Goal: Information Seeking & Learning: Learn about a topic

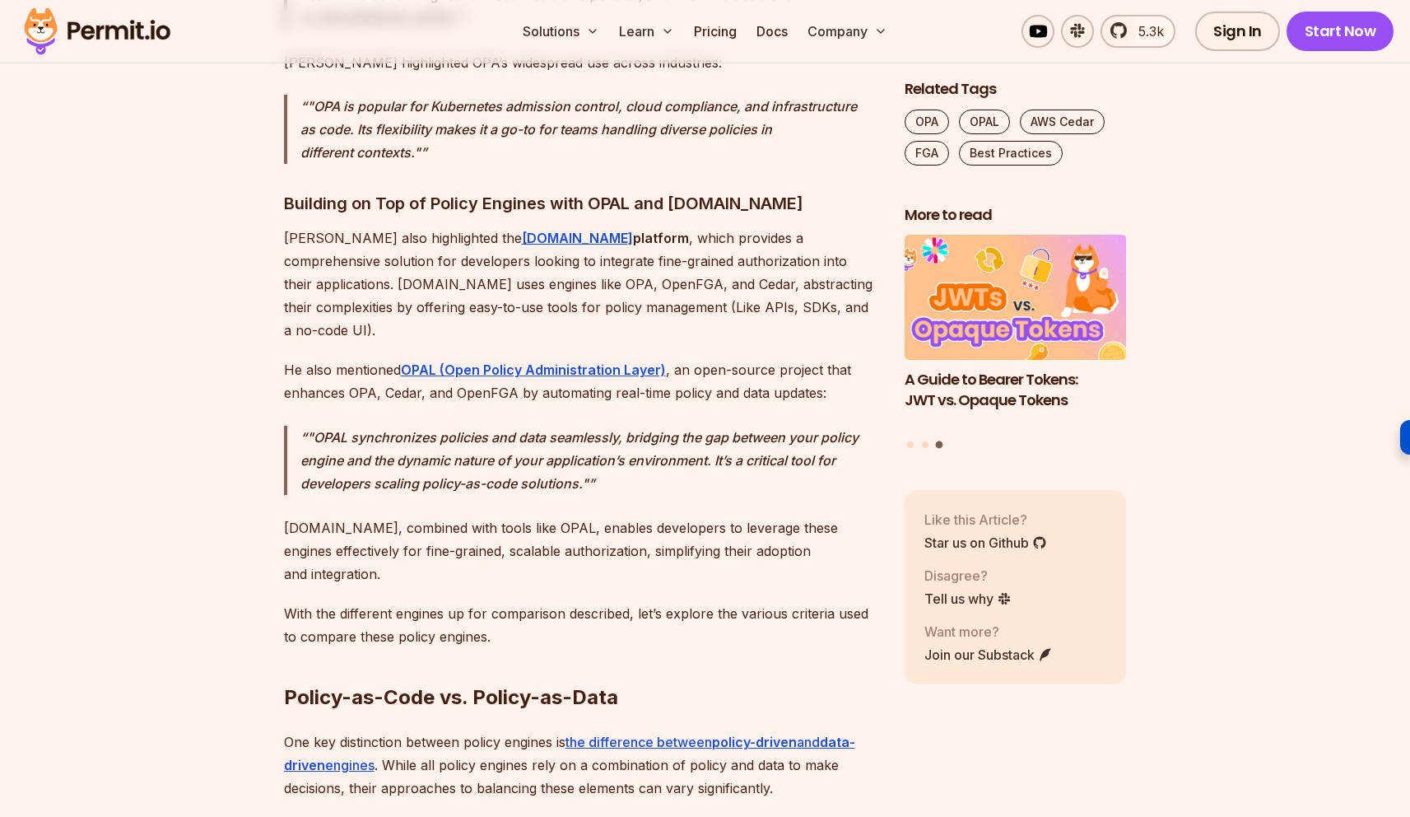
scroll to position [3806, 0]
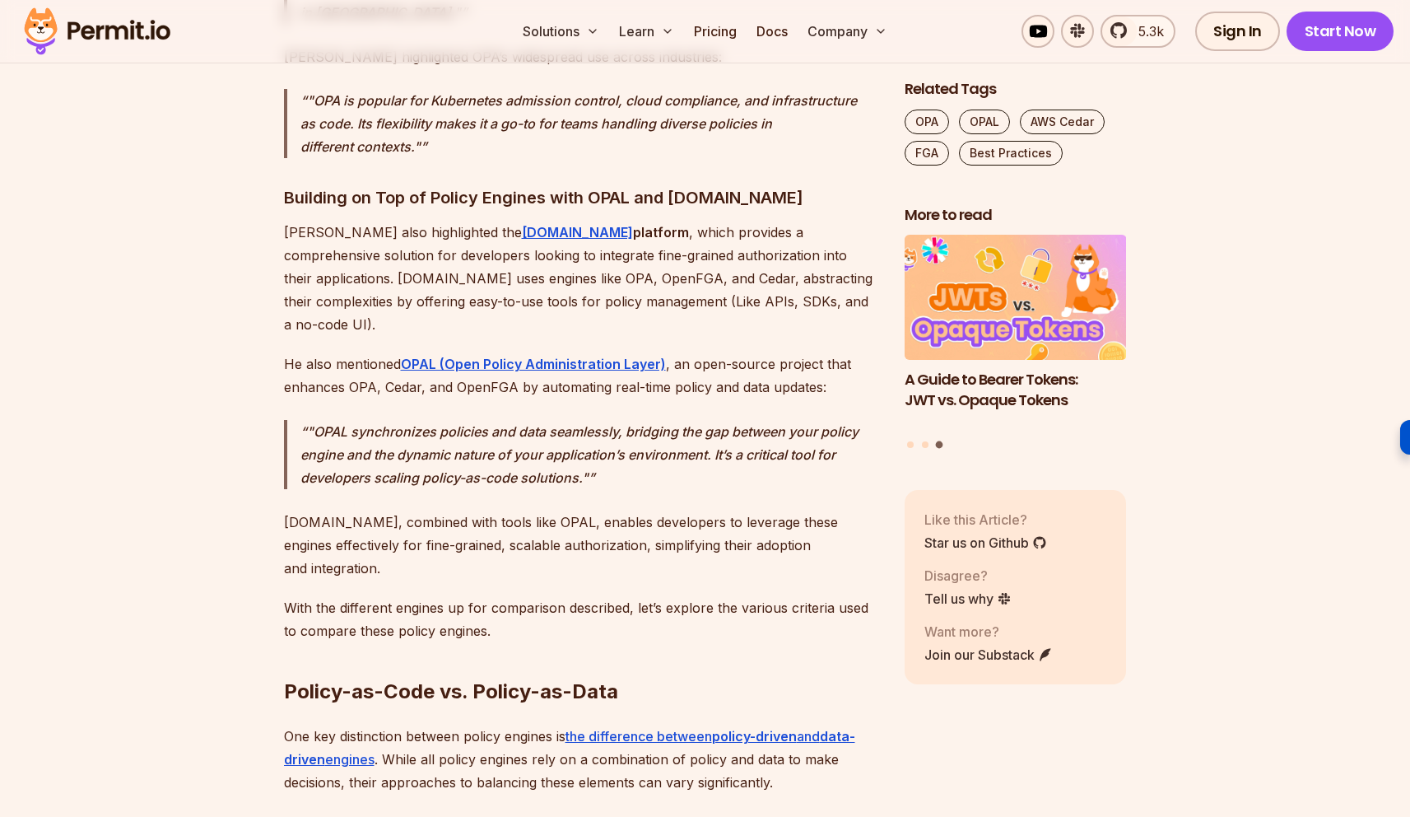
click at [98, 35] on img at bounding box center [96, 31] width 161 height 56
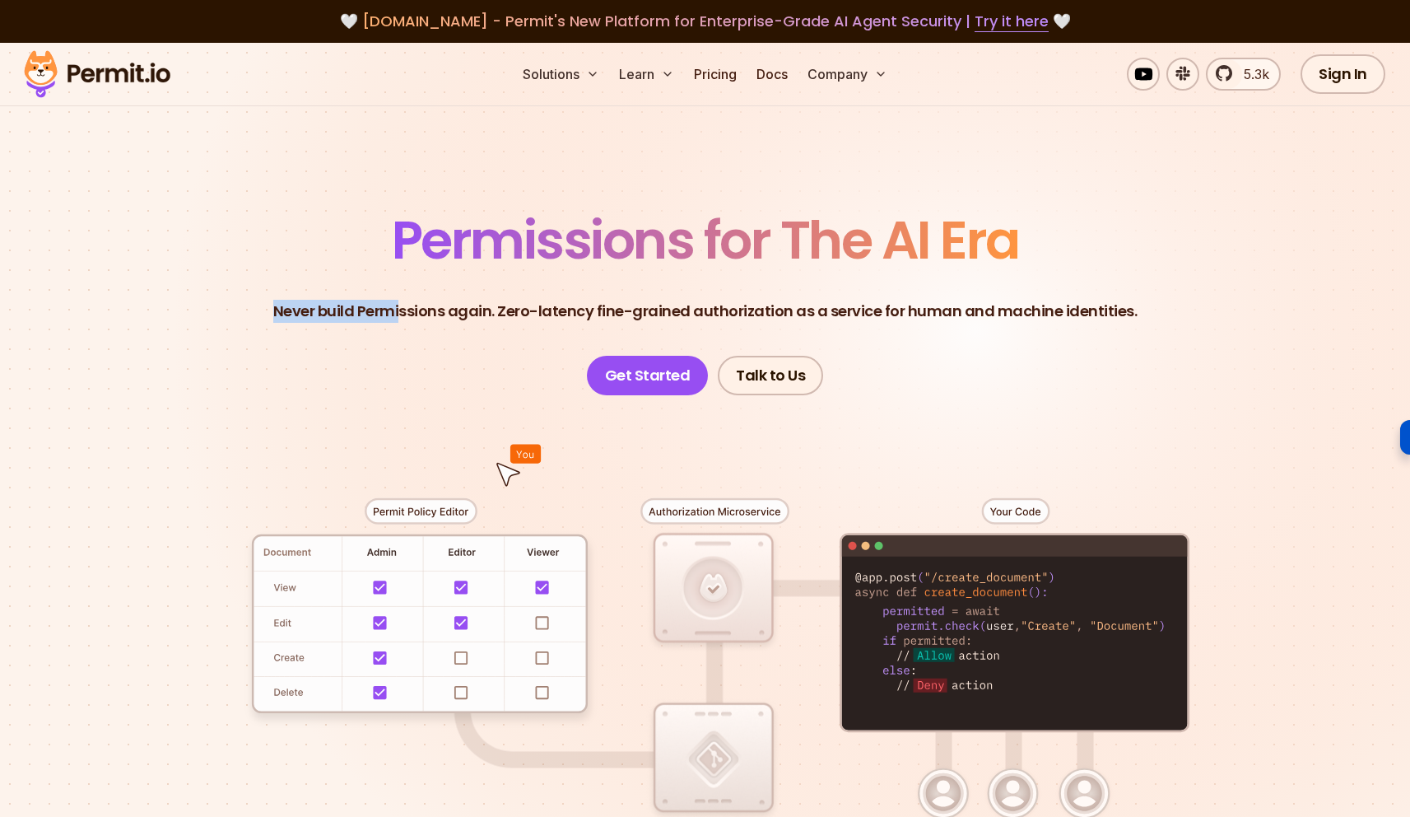
drag, startPoint x: 293, startPoint y: 299, endPoint x: 408, endPoint y: 306, distance: 115.5
click at [408, 306] on p "Never build Permissions again. Zero-latency fine-grained authorization as a ser…" at bounding box center [705, 311] width 865 height 23
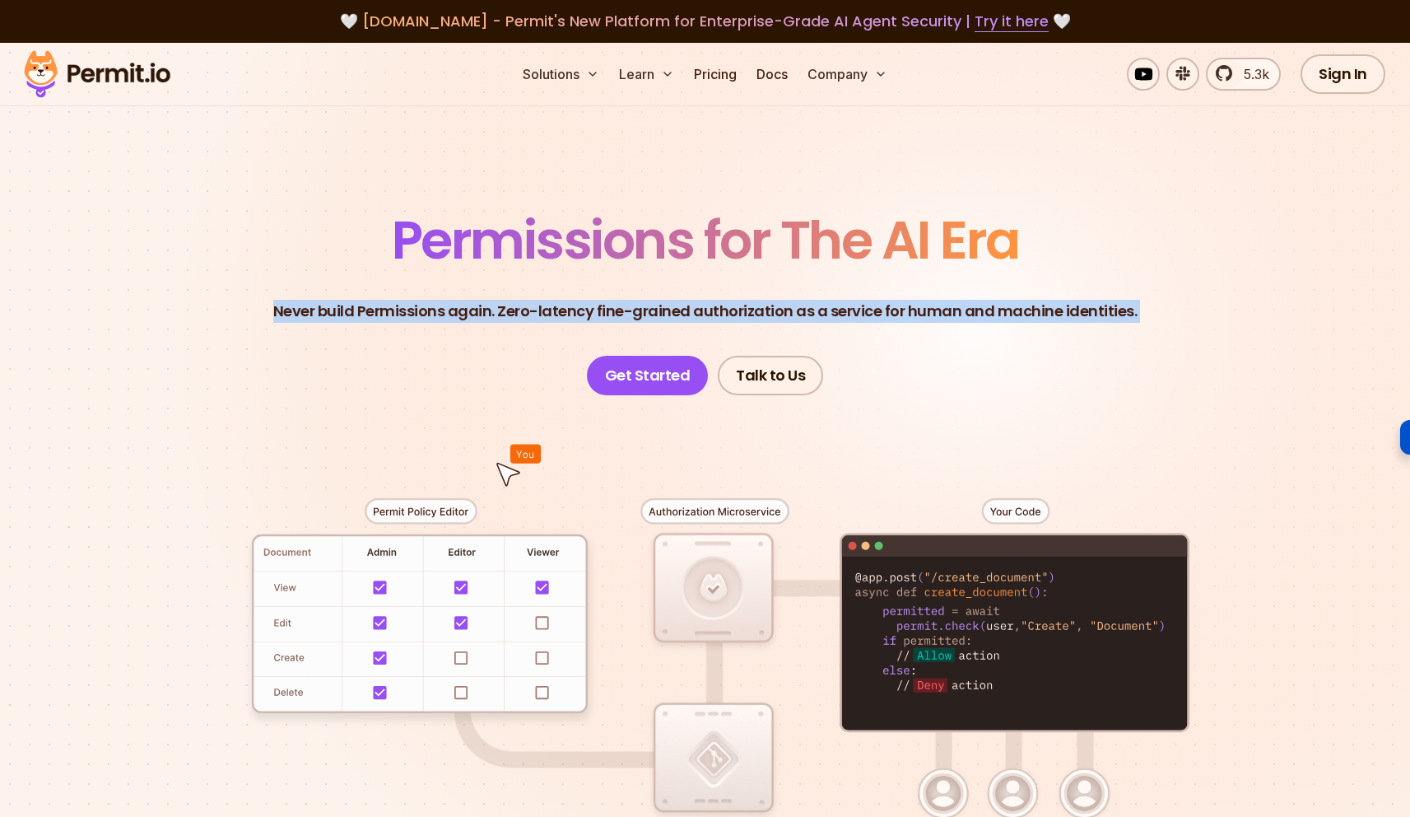
click at [408, 306] on p "Never build Permissions again. Zero-latency fine-grained authorization as a ser…" at bounding box center [705, 311] width 865 height 23
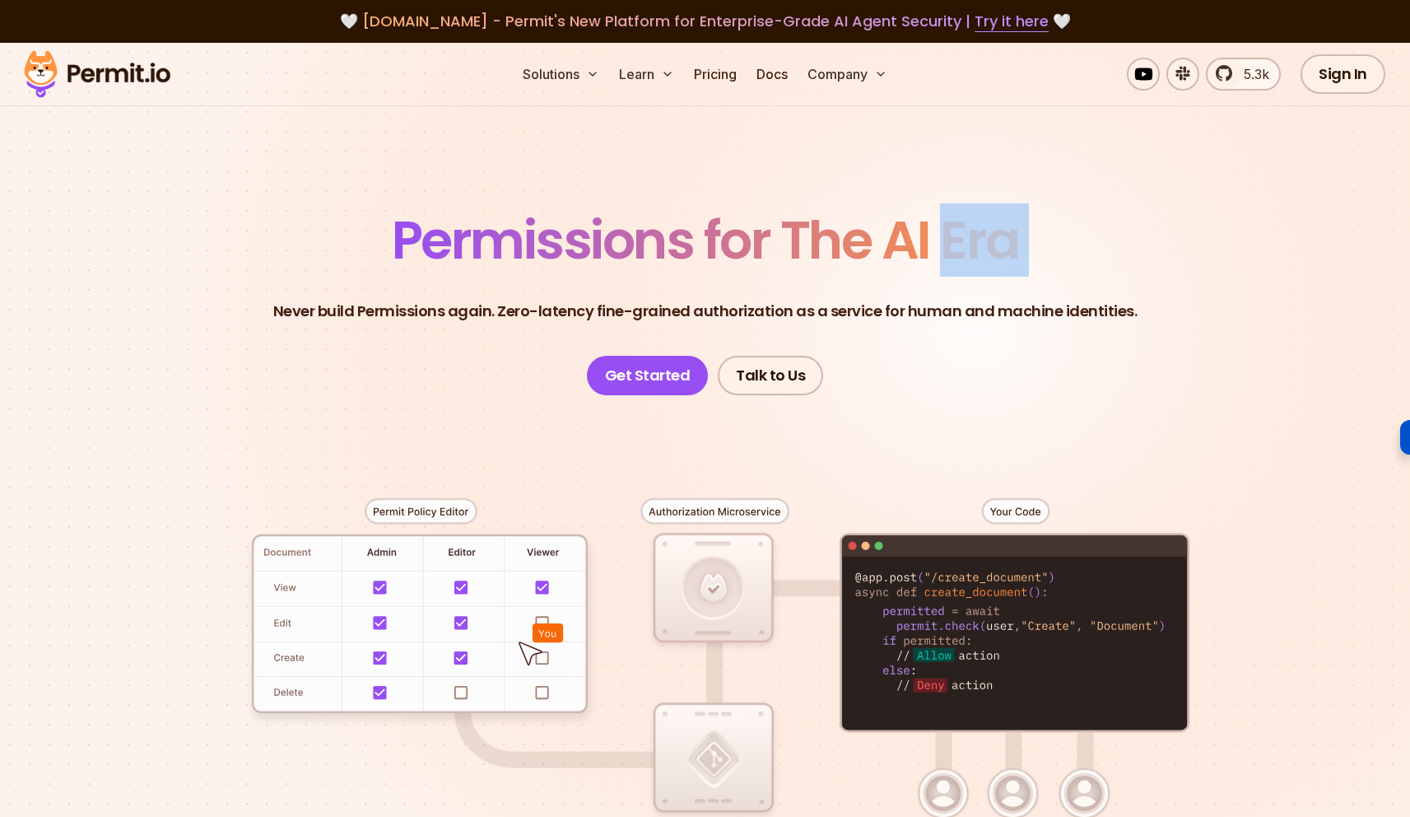
drag, startPoint x: 381, startPoint y: 224, endPoint x: 936, endPoint y: 235, distance: 555.1
click at [936, 235] on header "Permissions for The AI Era Never build Permissions again. Zero-latency fine-gra…" at bounding box center [705, 304] width 1153 height 181
click at [936, 235] on span "Permissions for The AI Era" at bounding box center [705, 239] width 627 height 73
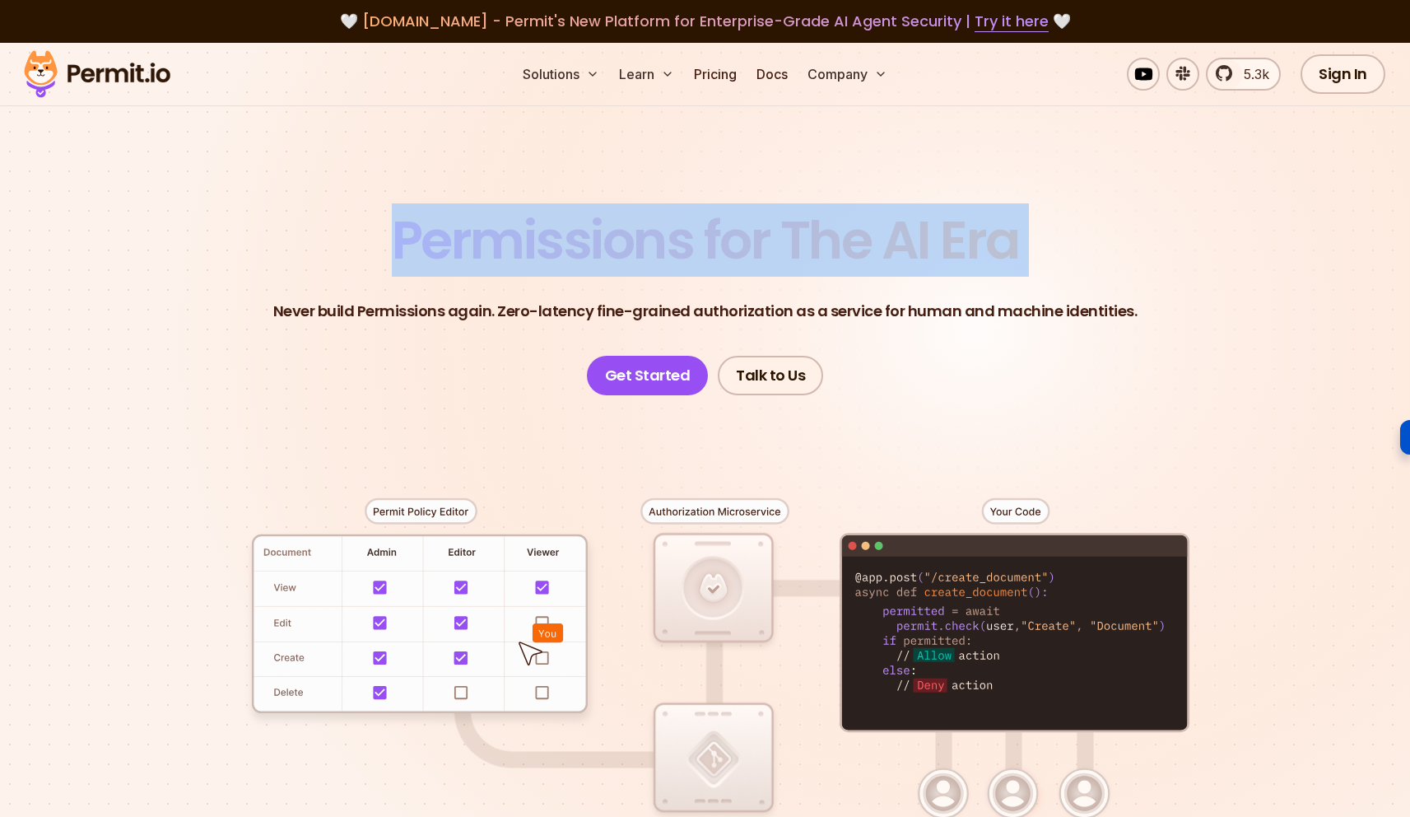
click at [936, 235] on span "Permissions for The AI Era" at bounding box center [705, 239] width 627 height 73
click at [925, 236] on span "Permissions for The AI Era" at bounding box center [705, 239] width 627 height 73
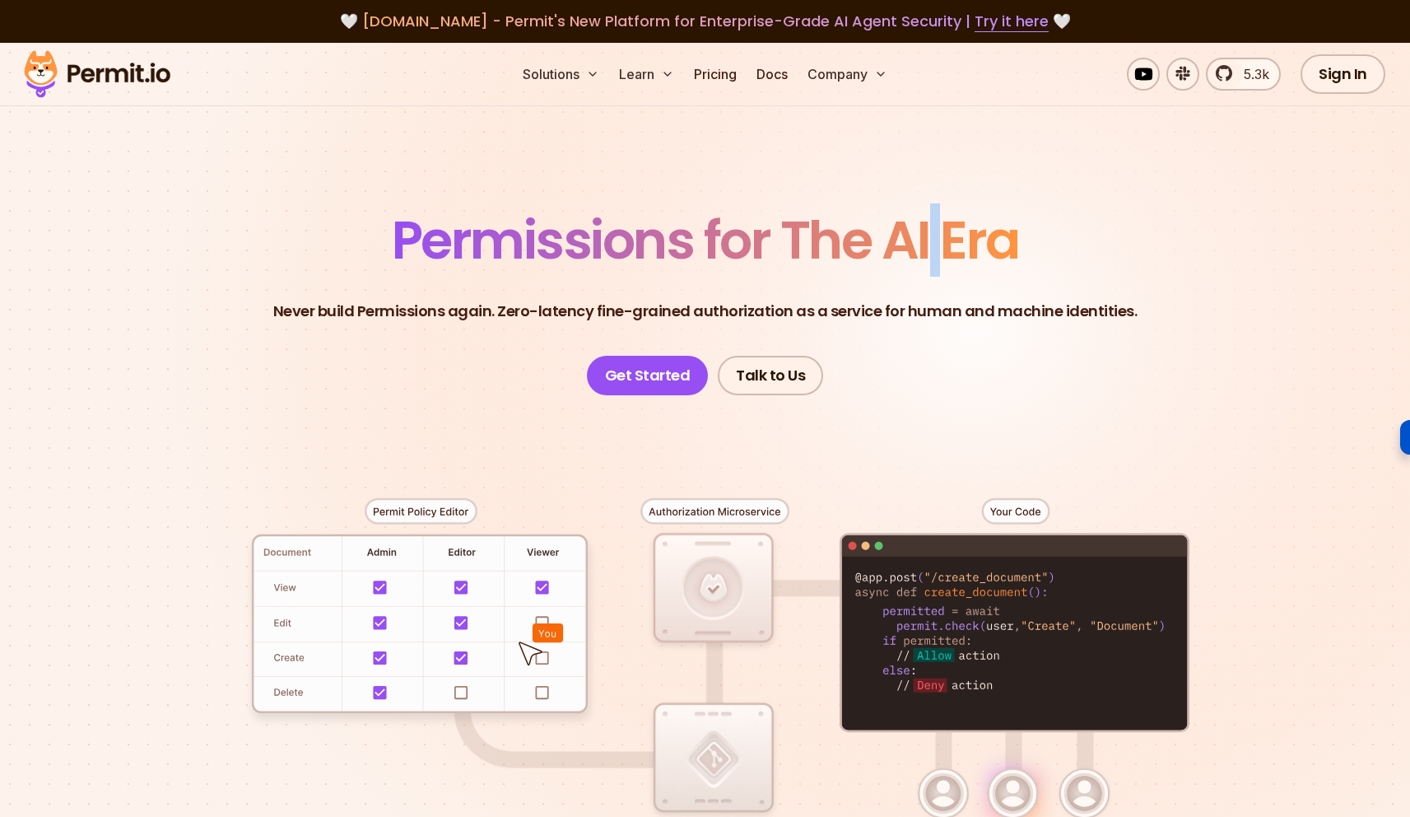
click at [925, 236] on span "Permissions for The AI Era" at bounding box center [705, 239] width 627 height 73
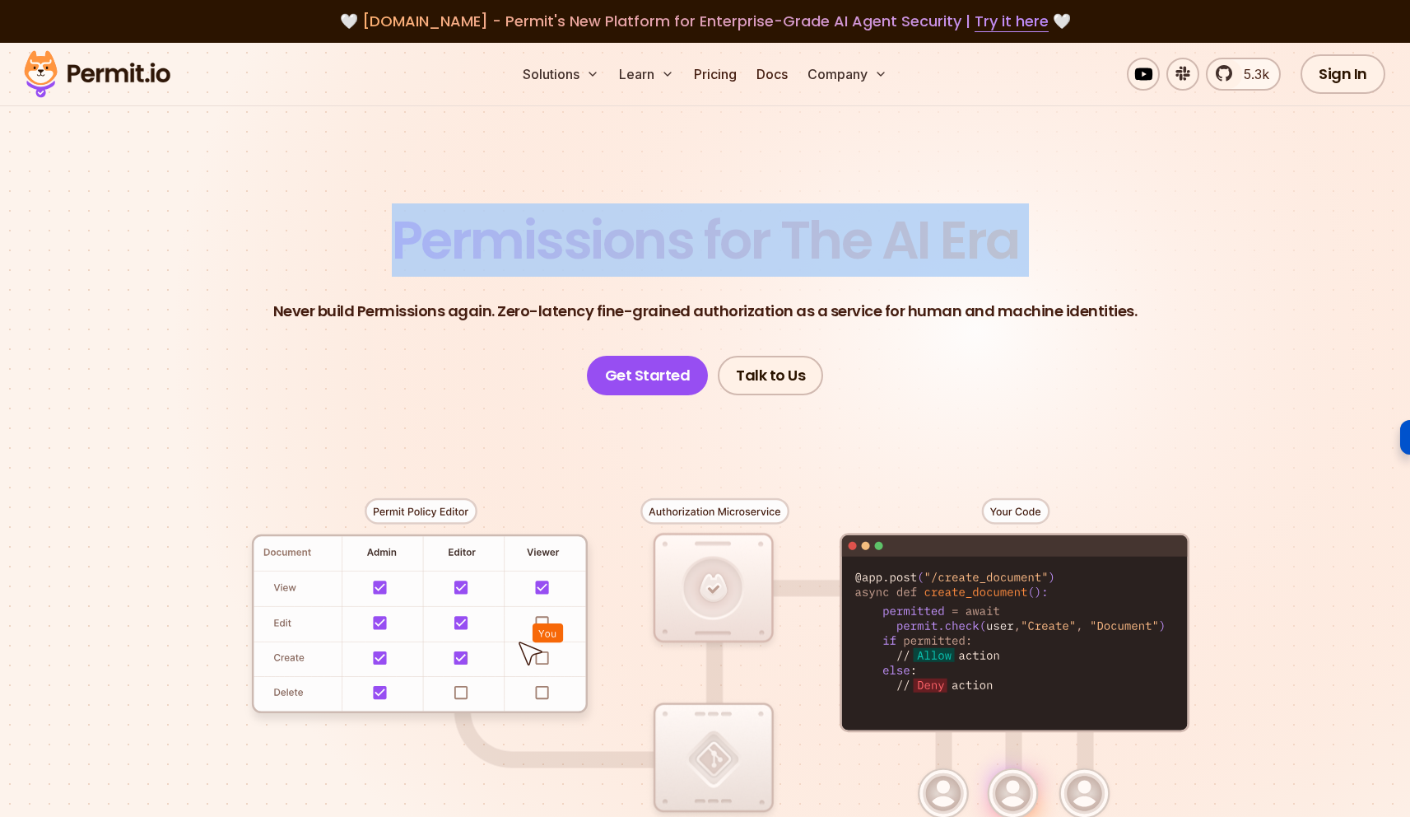
click at [925, 236] on span "Permissions for The AI Era" at bounding box center [705, 239] width 627 height 73
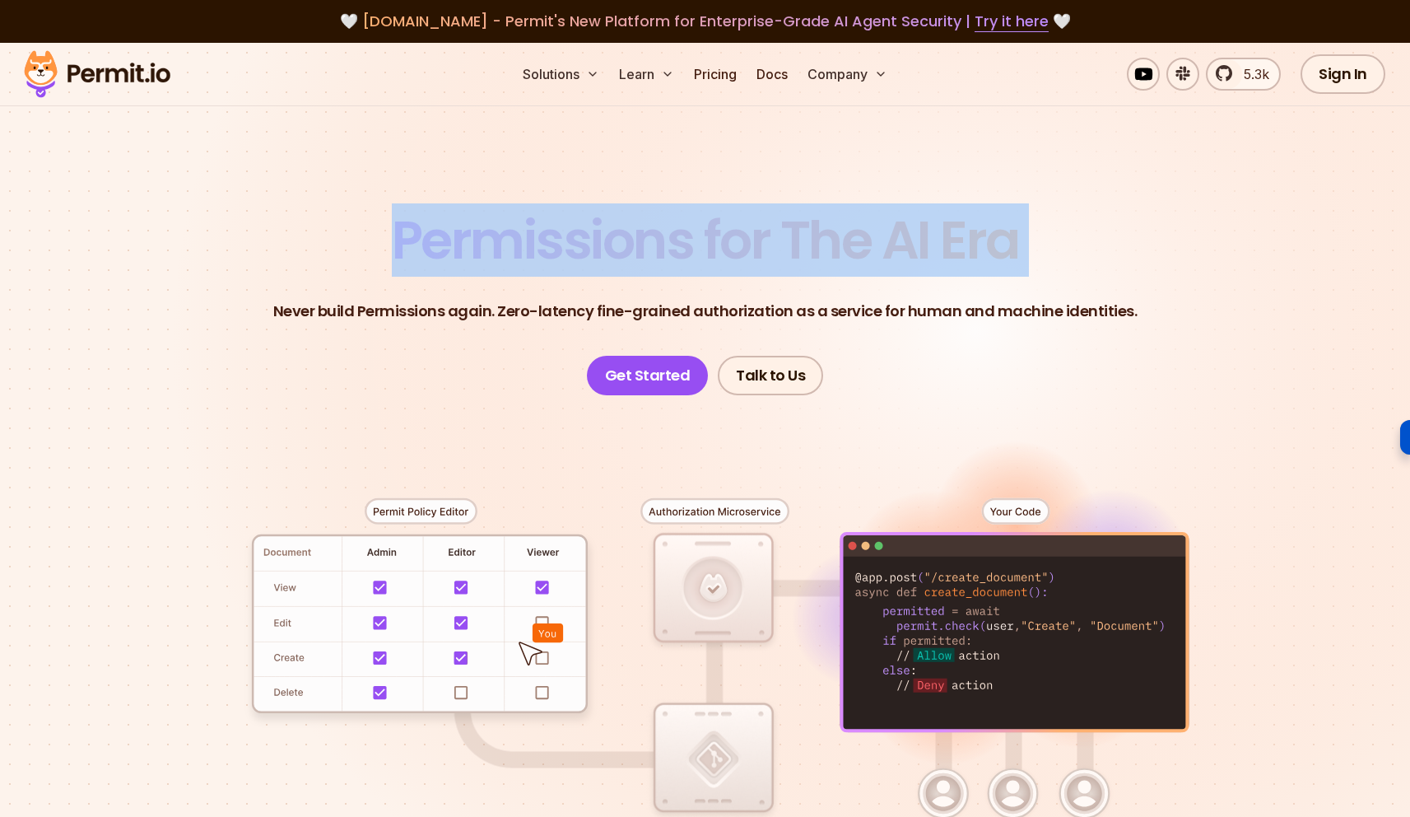
click at [871, 243] on span "Permissions for The AI Era" at bounding box center [705, 239] width 627 height 73
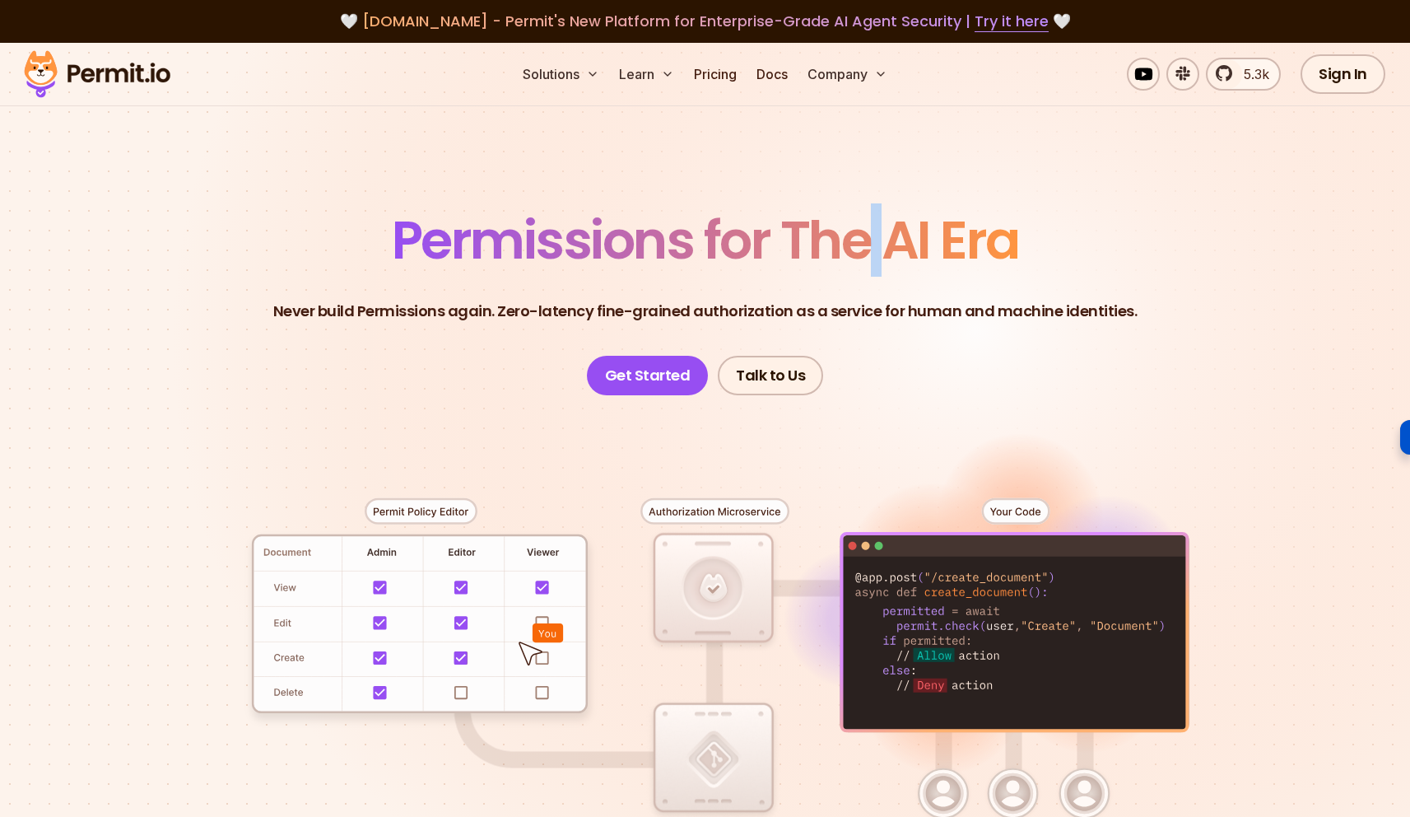
click at [871, 243] on span "Permissions for The AI Era" at bounding box center [705, 239] width 627 height 73
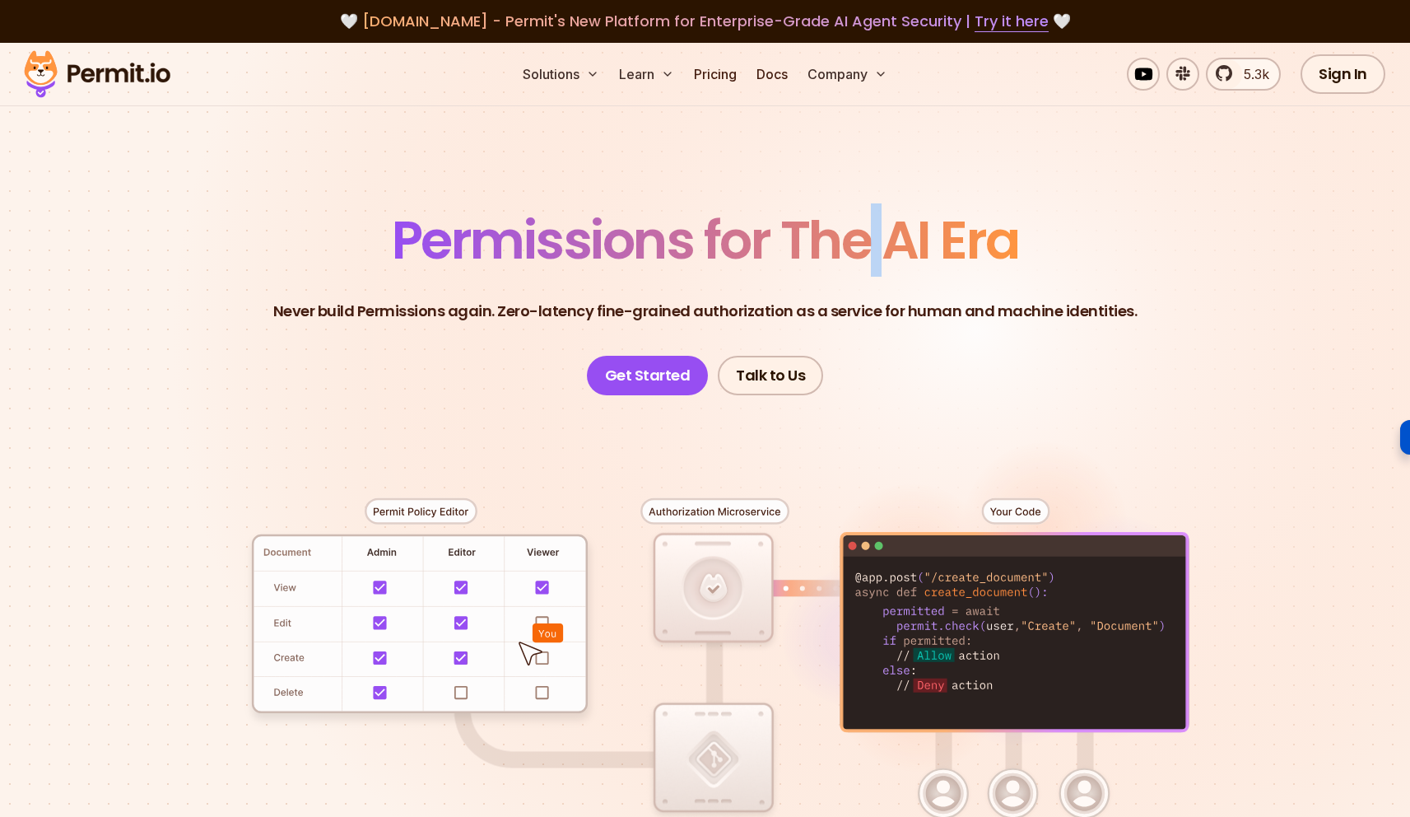
click at [871, 243] on span "Permissions for The AI Era" at bounding box center [705, 239] width 627 height 73
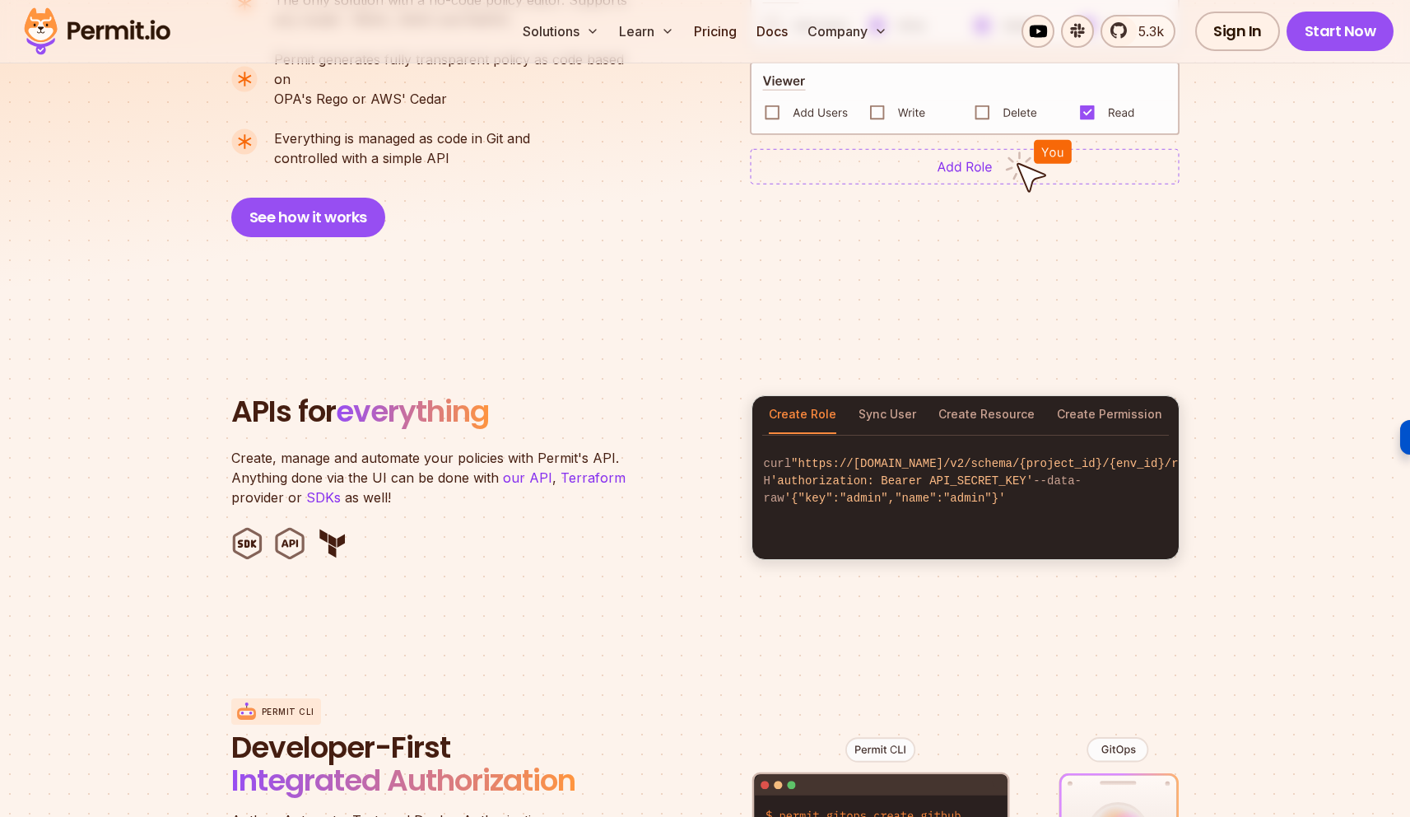
scroll to position [1425, 0]
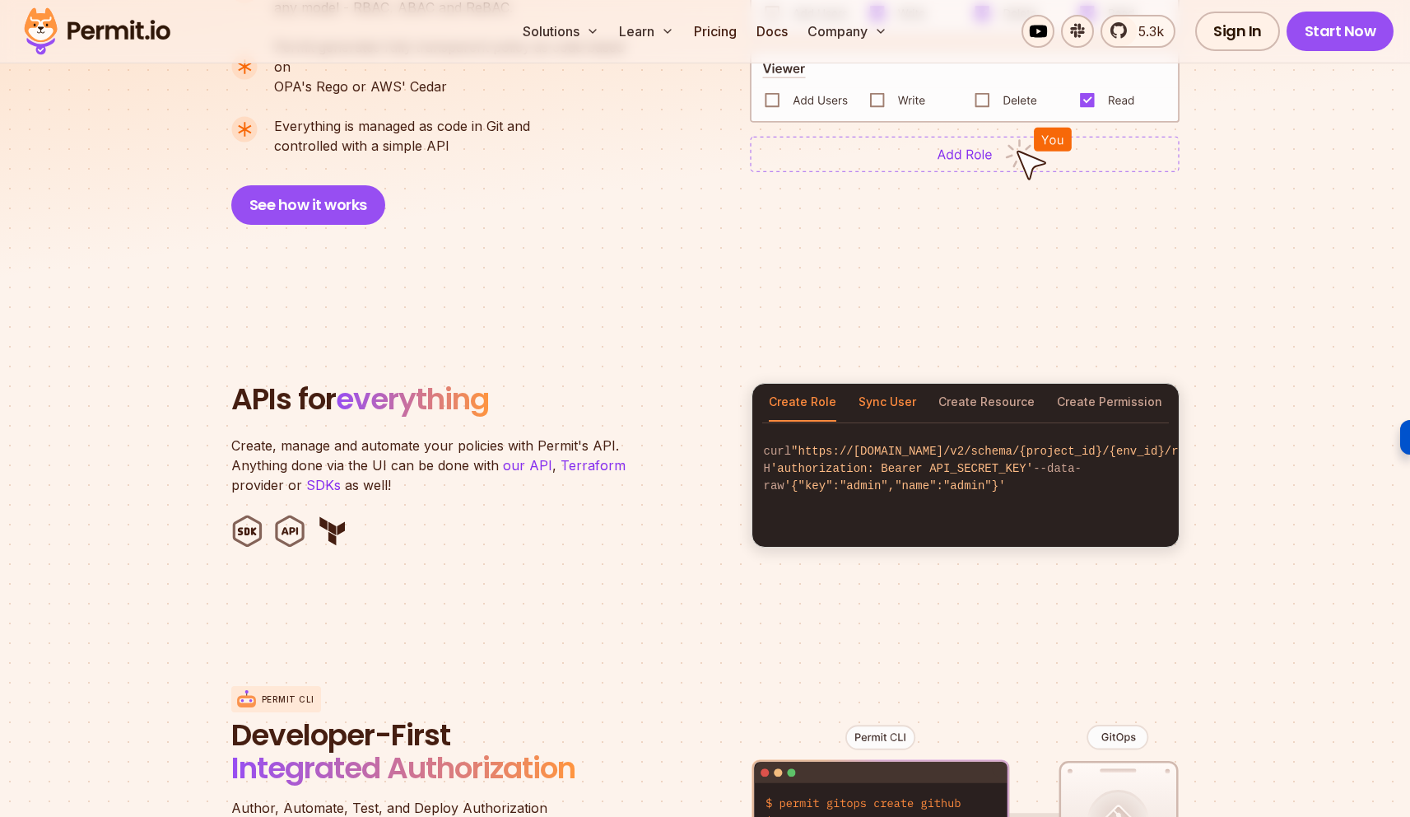
click at [871, 385] on button "Sync User" at bounding box center [888, 403] width 58 height 38
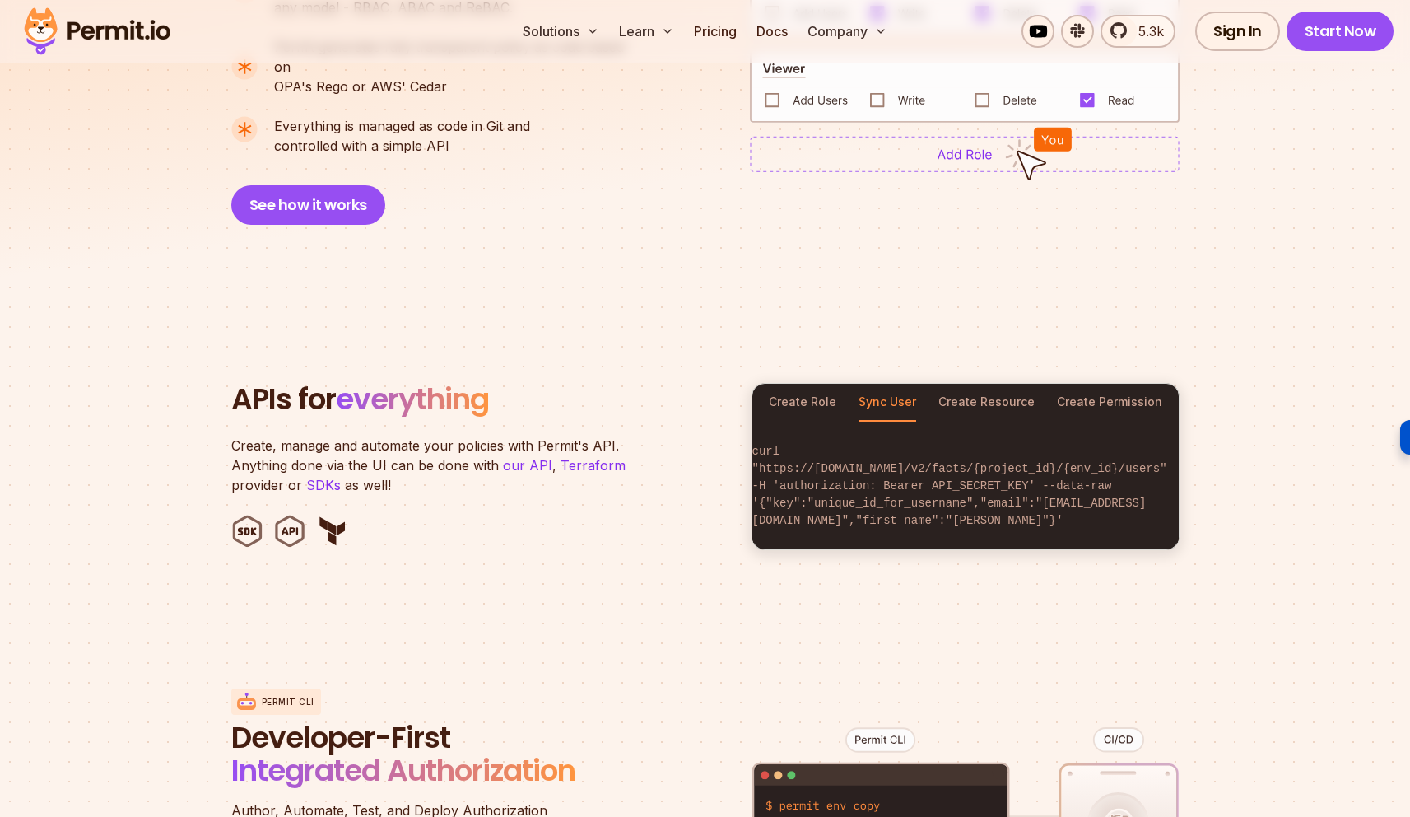
scroll to position [0, 172]
click at [952, 399] on button "Create Resource" at bounding box center [987, 403] width 96 height 38
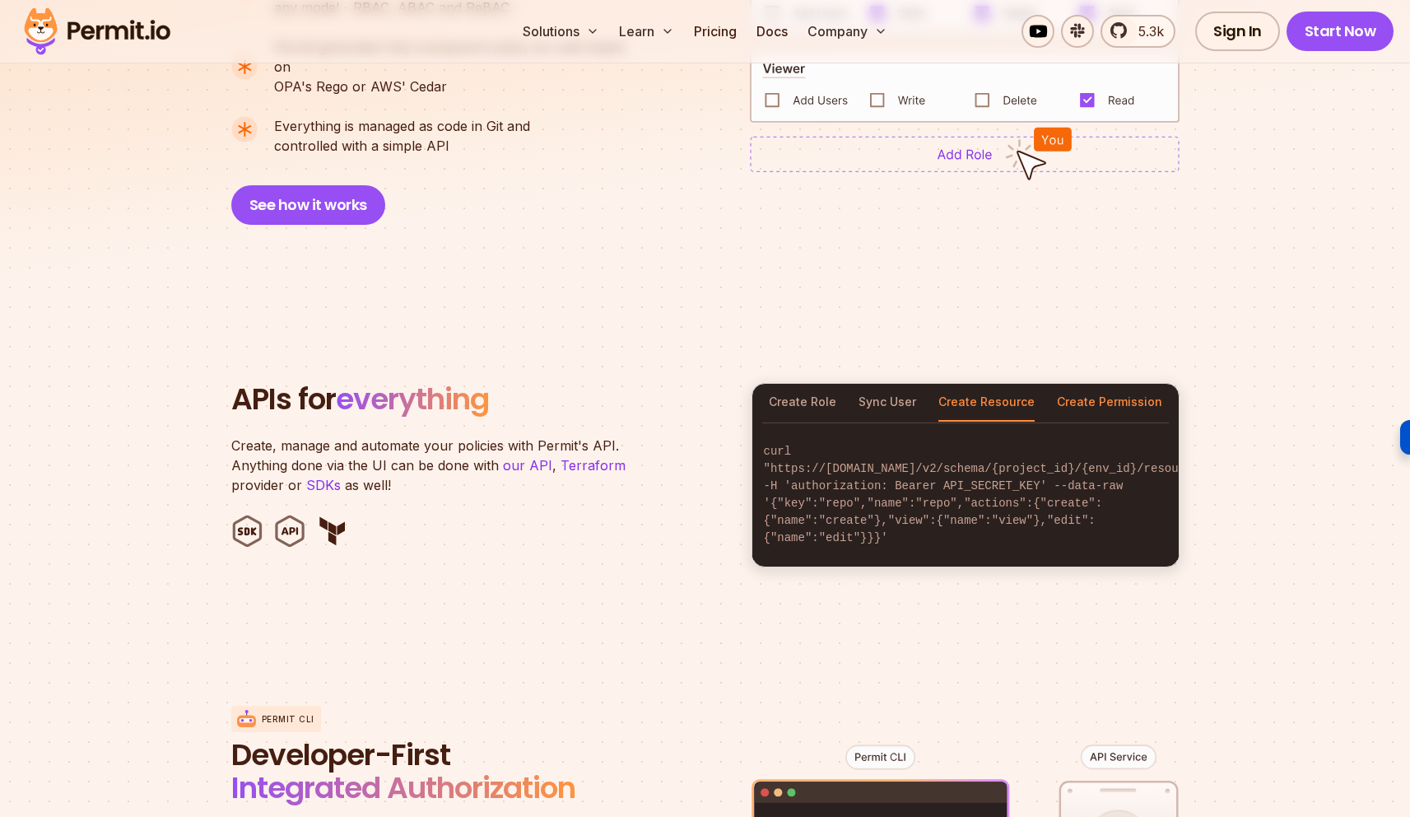
click at [1079, 386] on button "Create Permission" at bounding box center [1109, 403] width 105 height 38
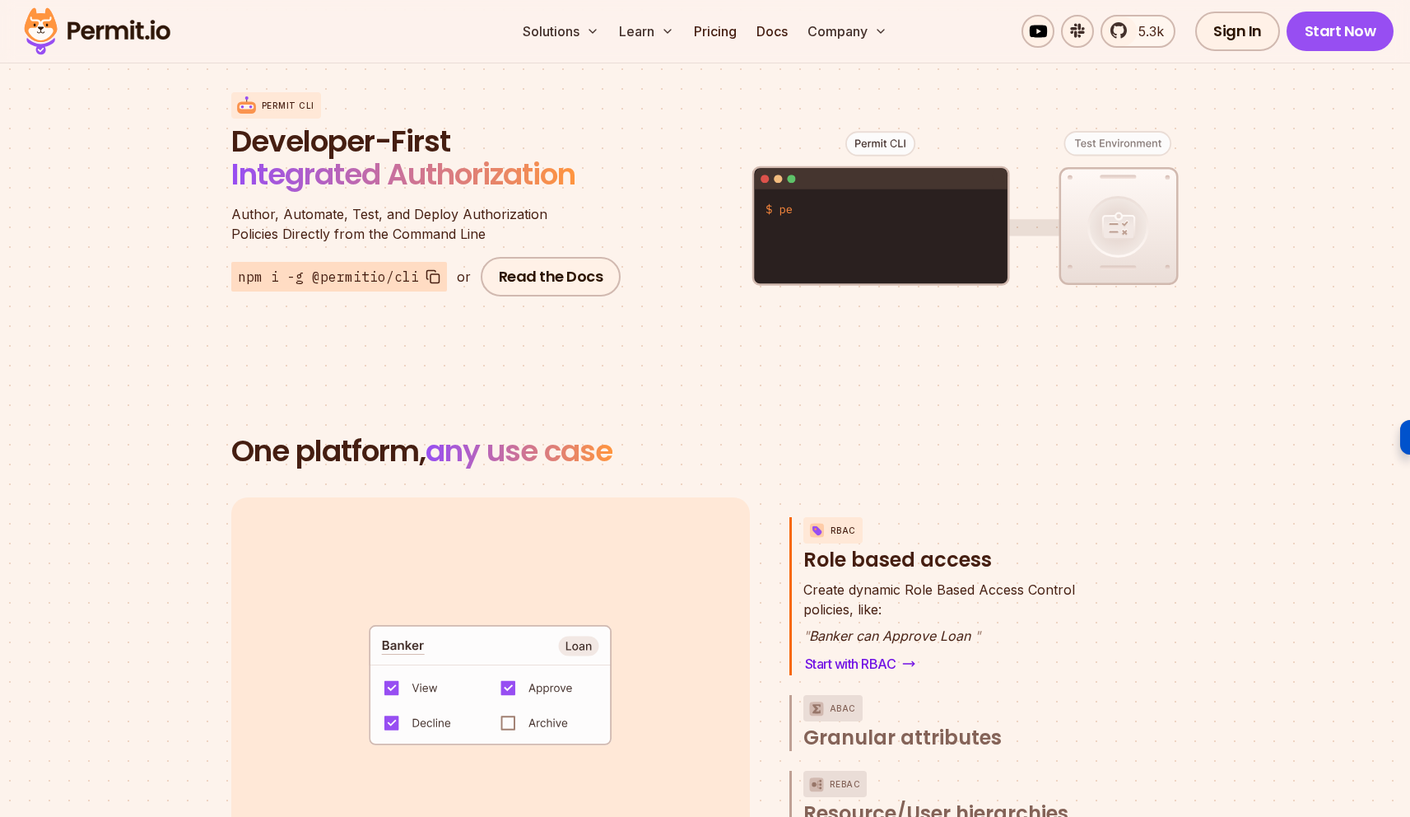
scroll to position [2017, 0]
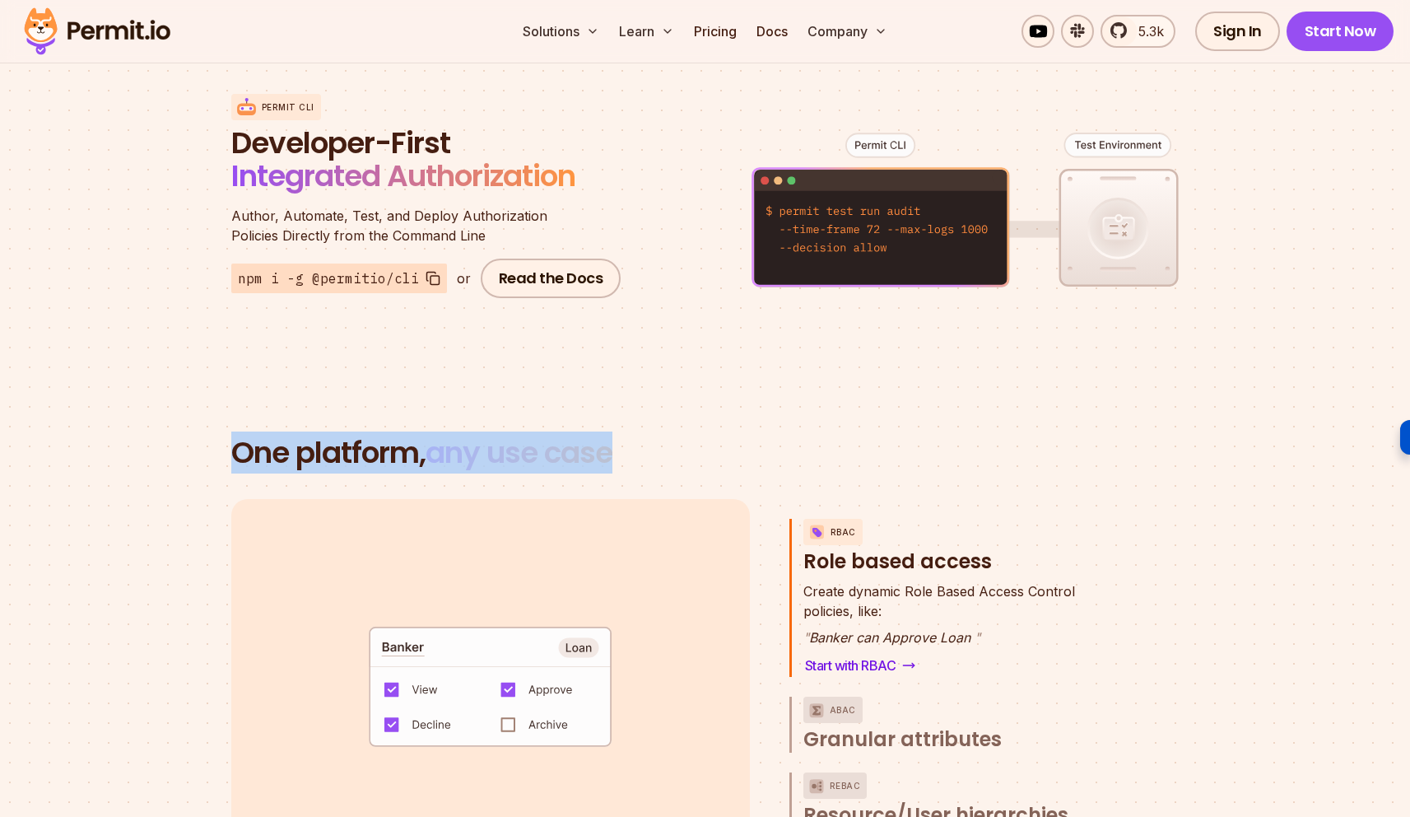
drag, startPoint x: 223, startPoint y: 436, endPoint x: 697, endPoint y: 441, distance: 474.3
click at [697, 441] on section "One platform, any use case RBAC Role based access default allow := false allow …" at bounding box center [705, 697] width 1410 height 680
click at [697, 441] on h2 "One platform, any use case" at bounding box center [705, 452] width 949 height 33
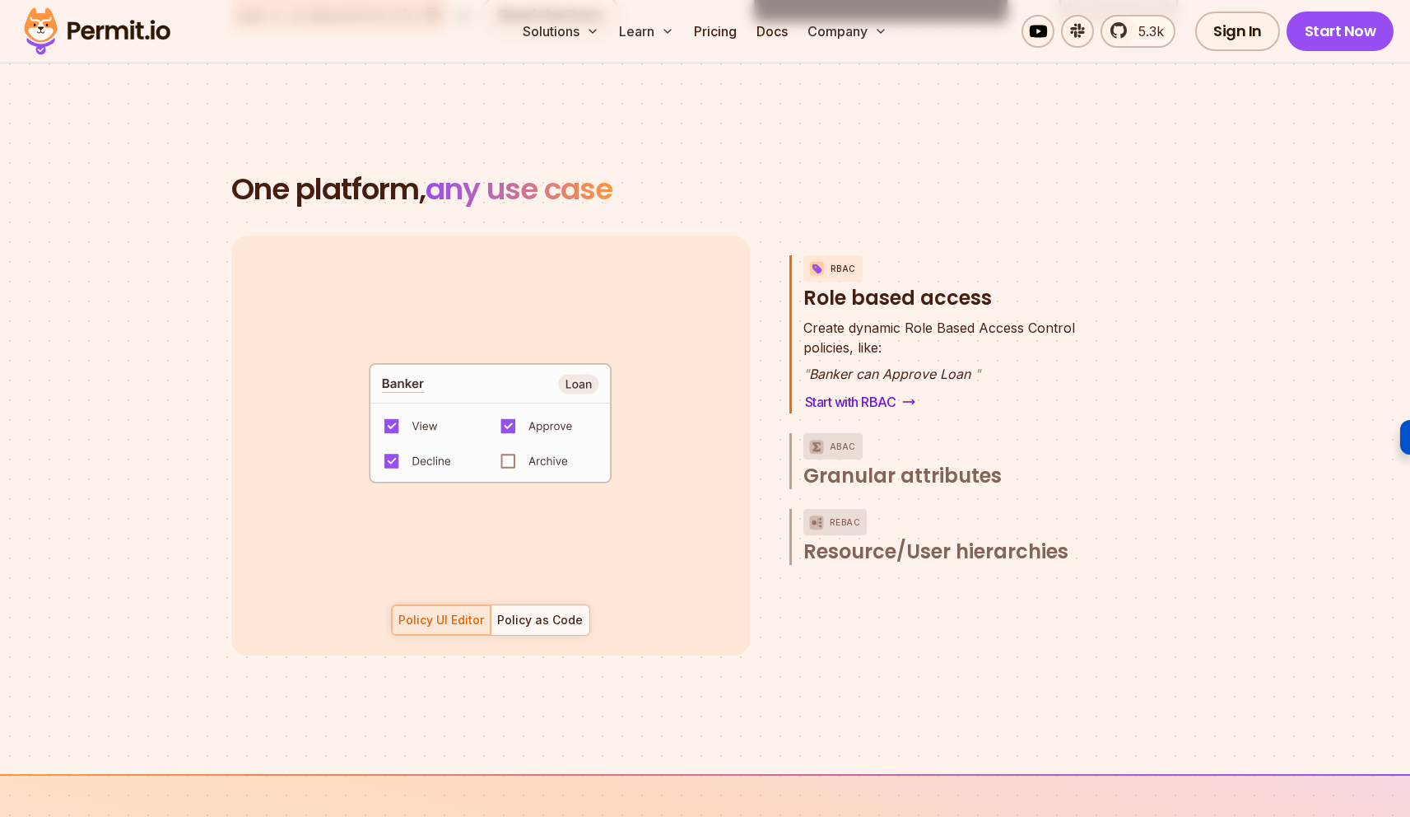
scroll to position [2301, 0]
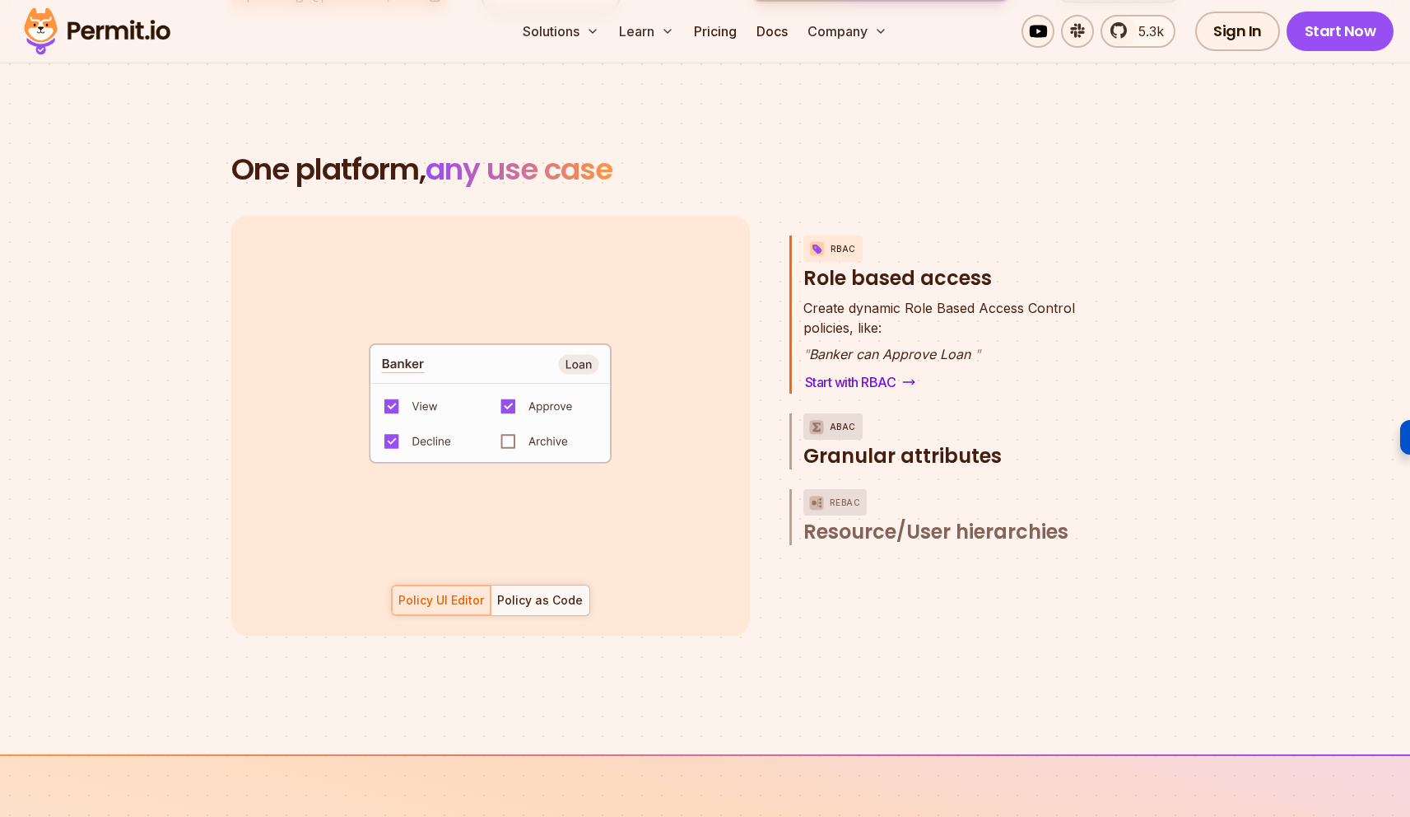
click at [859, 443] on span "Granular attributes" at bounding box center [903, 456] width 198 height 26
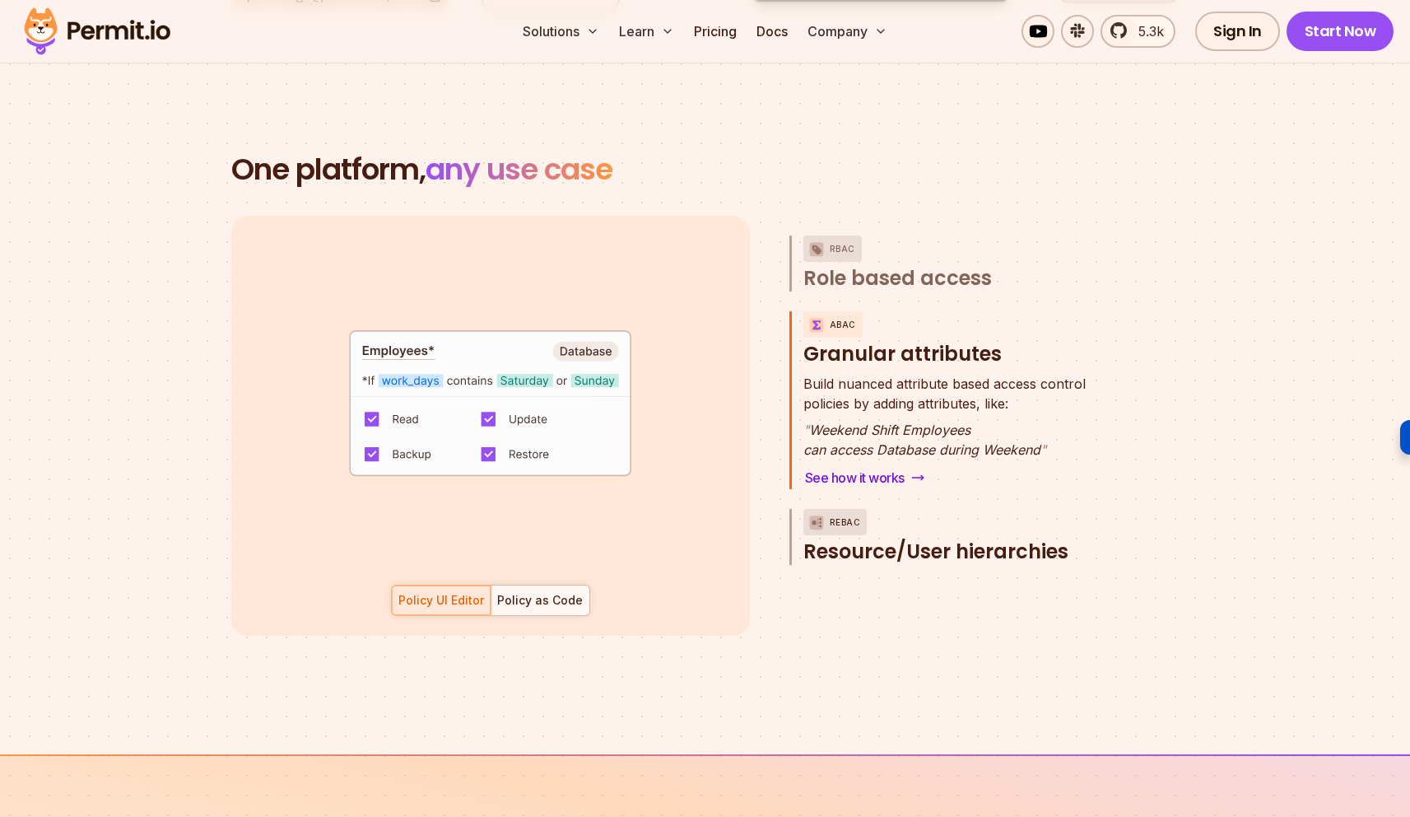
click at [934, 539] on span "Resource/User hierarchies" at bounding box center [936, 552] width 265 height 26
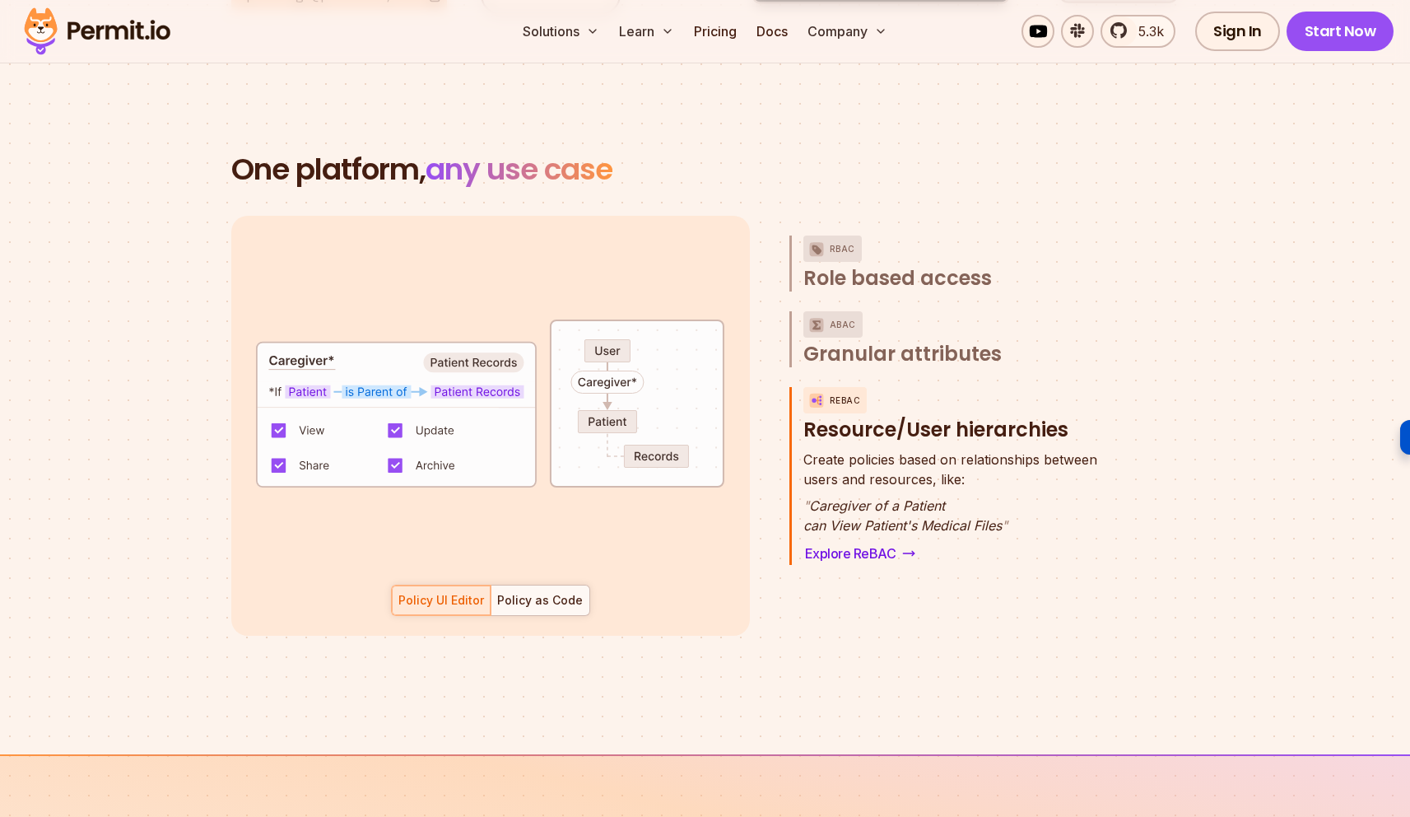
click at [459, 585] on div "Policy UI Editor Policy as Code" at bounding box center [490, 600] width 199 height 31
click at [536, 592] on div "Policy as Code" at bounding box center [540, 600] width 86 height 16
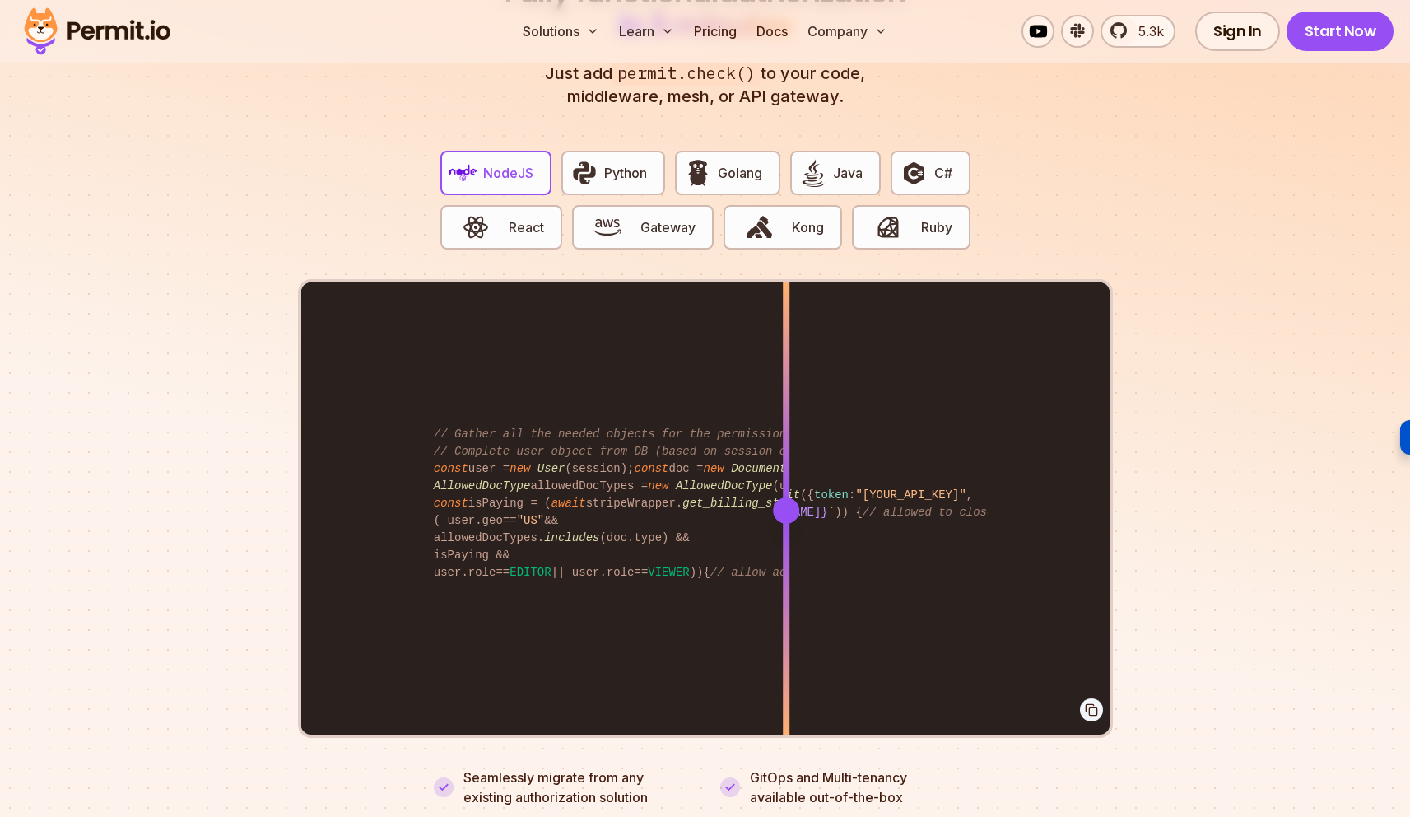
scroll to position [3194, 0]
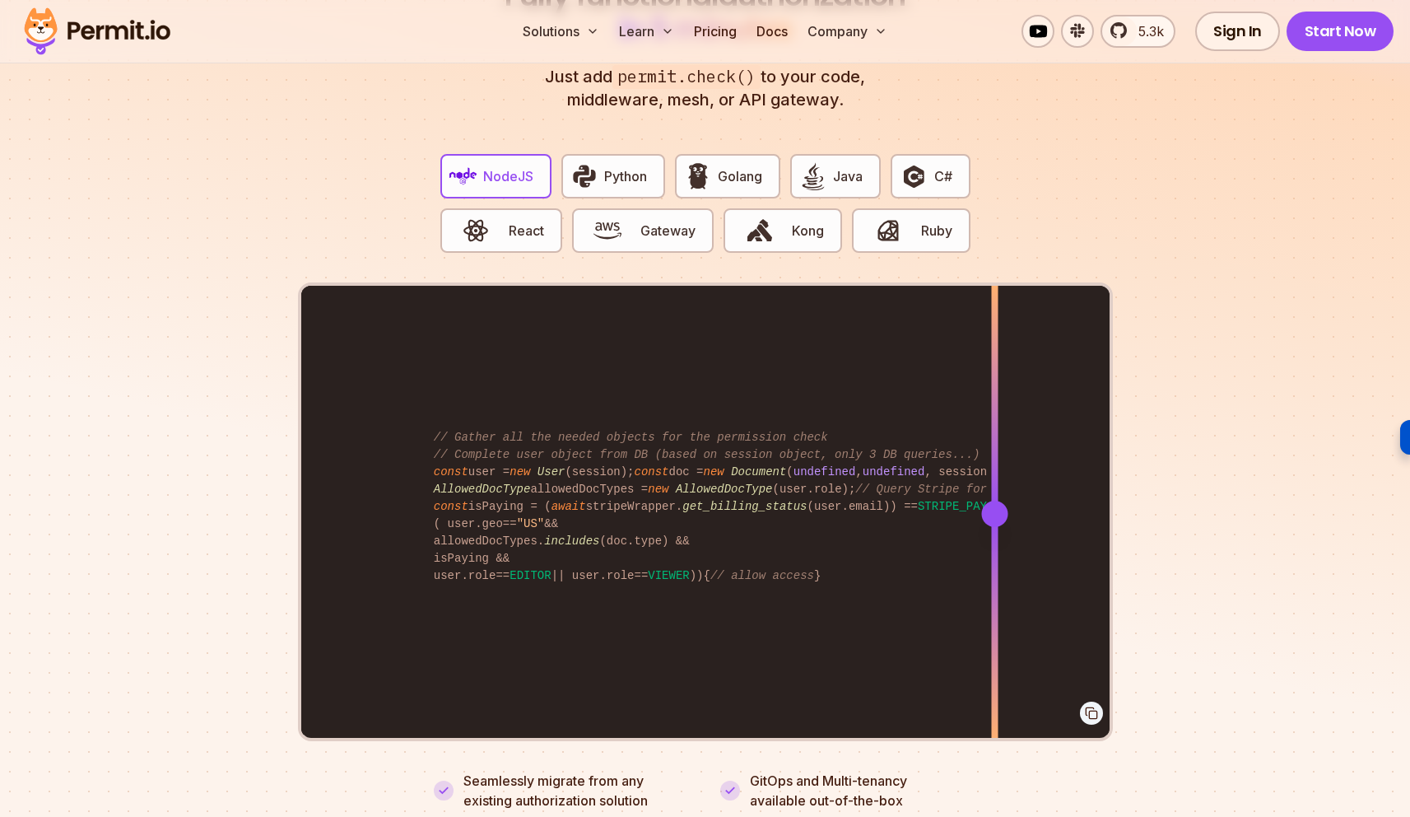
drag, startPoint x: 784, startPoint y: 493, endPoint x: 995, endPoint y: 544, distance: 216.9
click at [995, 544] on div at bounding box center [994, 513] width 7 height 455
click at [764, 154] on button "Golang" at bounding box center [727, 176] width 105 height 44
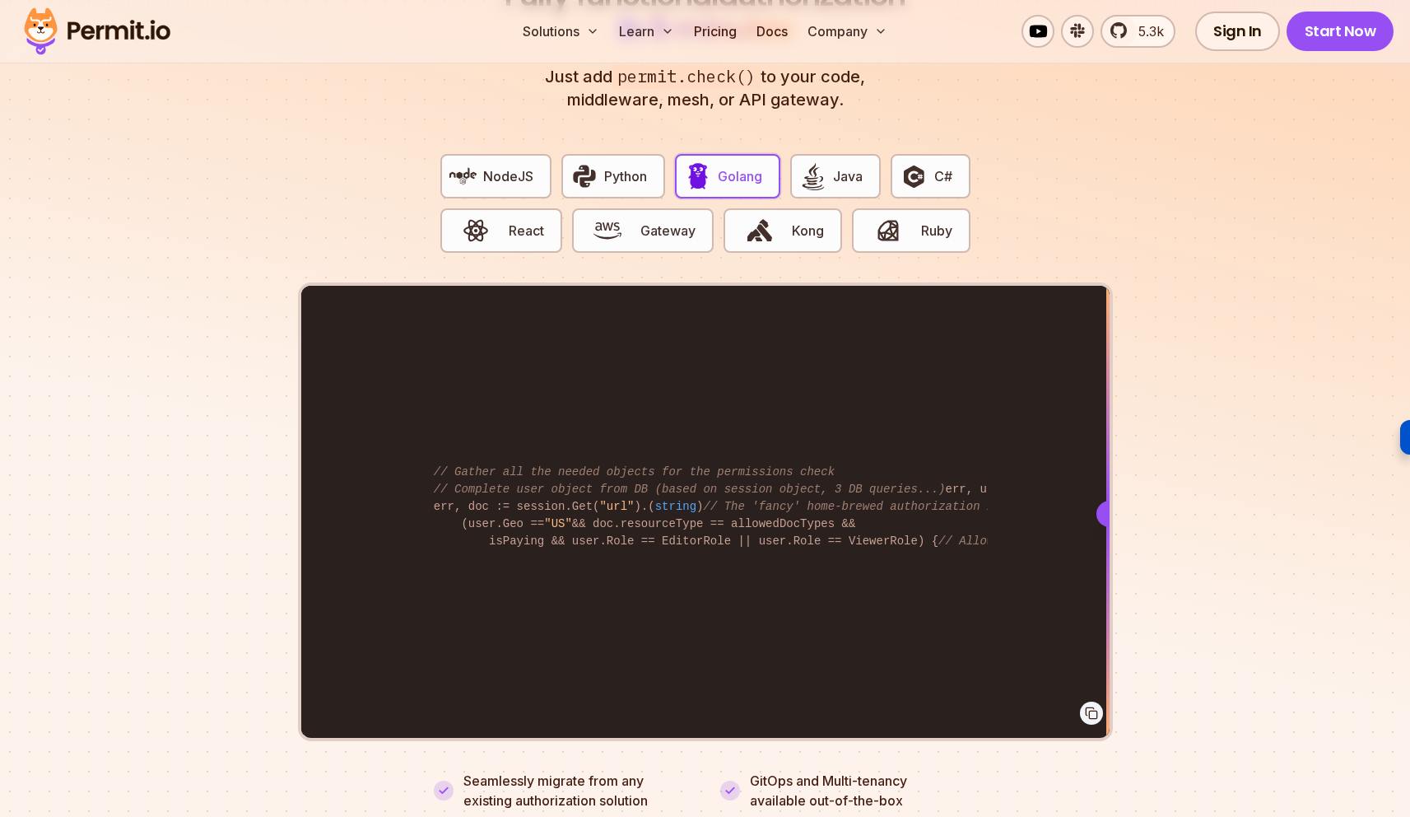
drag, startPoint x: 783, startPoint y: 497, endPoint x: 1137, endPoint y: 514, distance: 354.5
click at [1137, 514] on section "Fully functional authorization in 5 minutes Just add permit.check() to your cod…" at bounding box center [705, 375] width 1410 height 1028
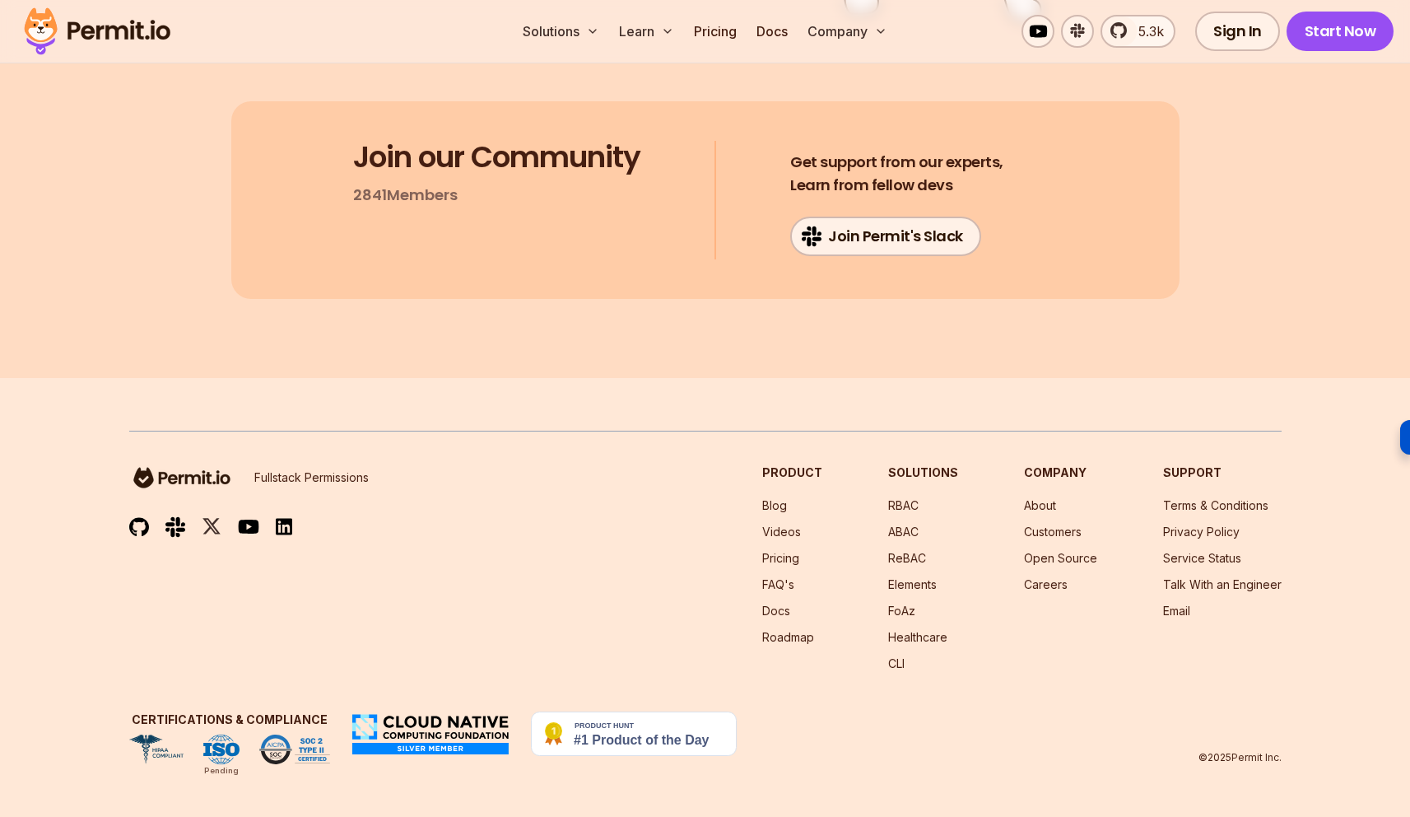
scroll to position [8754, 0]
click at [703, 22] on link "Pricing" at bounding box center [716, 31] width 56 height 33
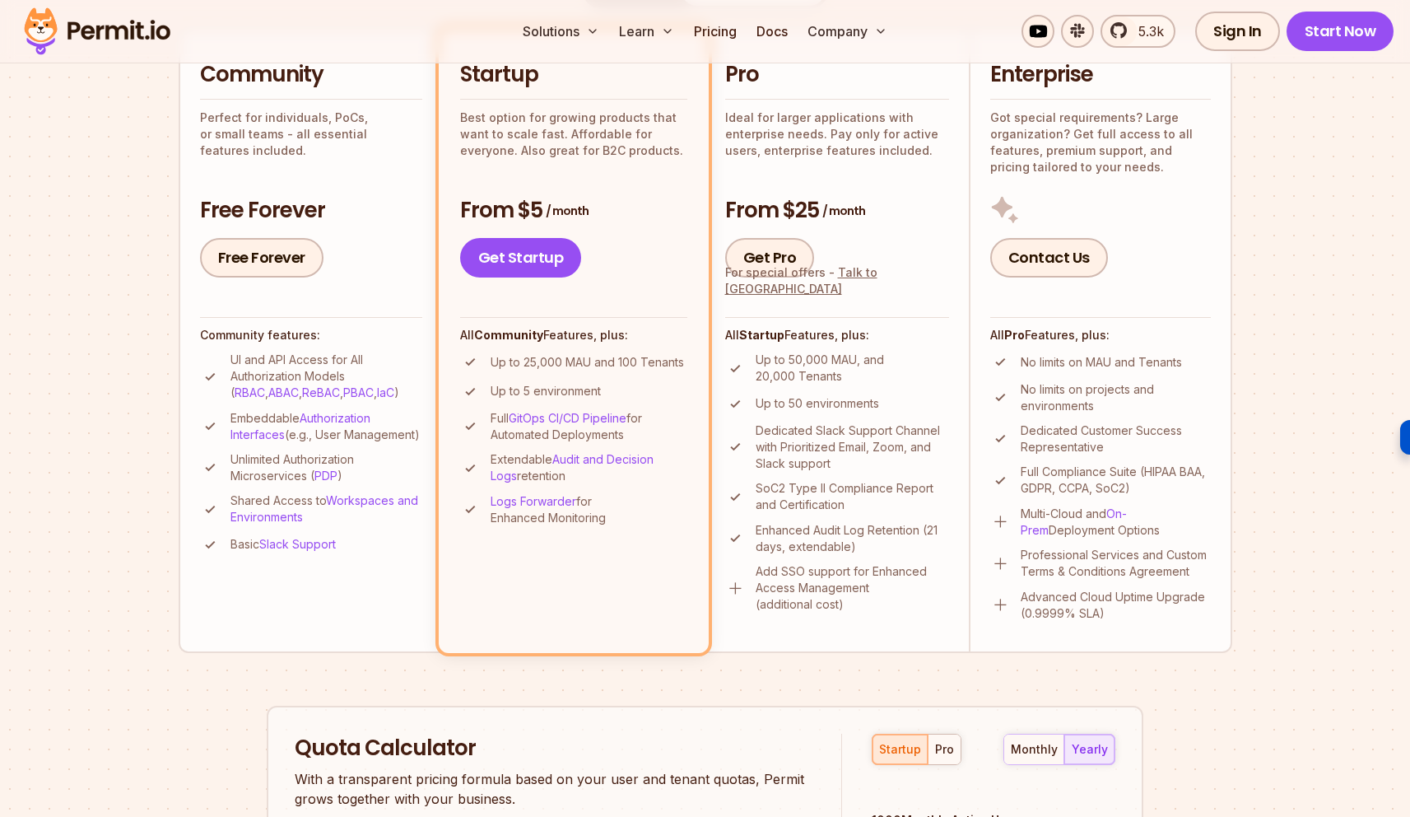
scroll to position [445, 0]
